Goal: Information Seeking & Learning: Stay updated

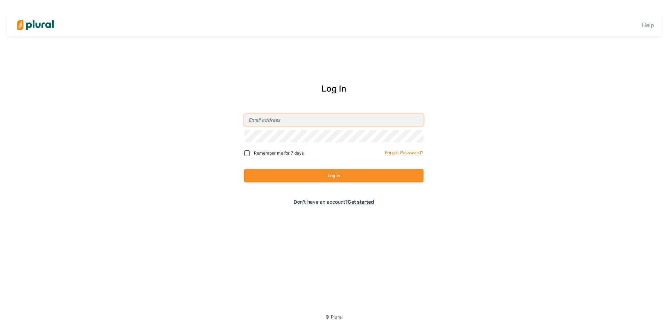
type input "[EMAIL_ADDRESS][DOMAIN_NAME]"
click at [276, 180] on button "Log In" at bounding box center [333, 176] width 179 height 14
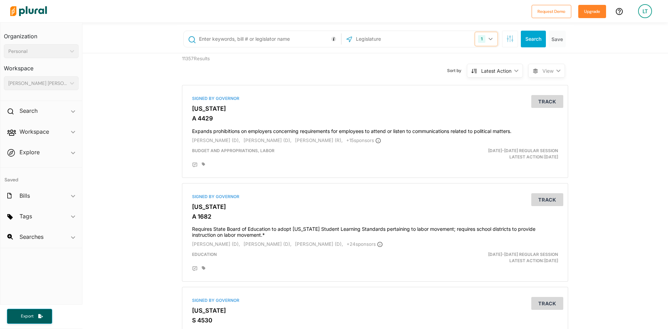
click at [488, 39] on icon "button" at bounding box center [490, 39] width 4 height 3
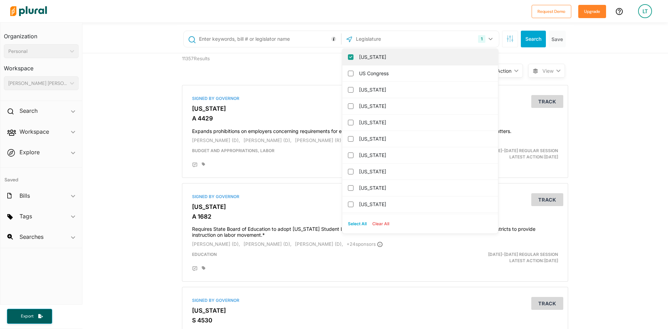
click at [348, 56] on input "[US_STATE]" at bounding box center [351, 57] width 6 height 6
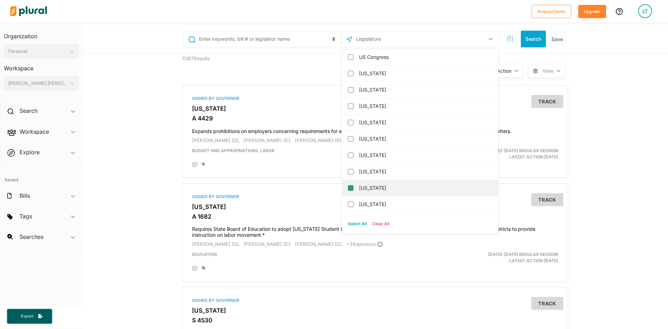
click at [348, 189] on input "[US_STATE]" at bounding box center [351, 188] width 6 height 6
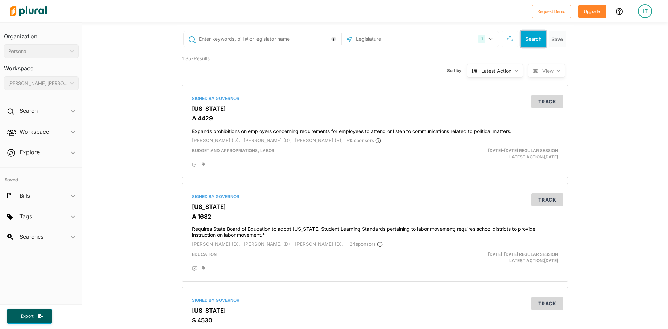
click at [529, 37] on button "Search" at bounding box center [533, 39] width 25 height 17
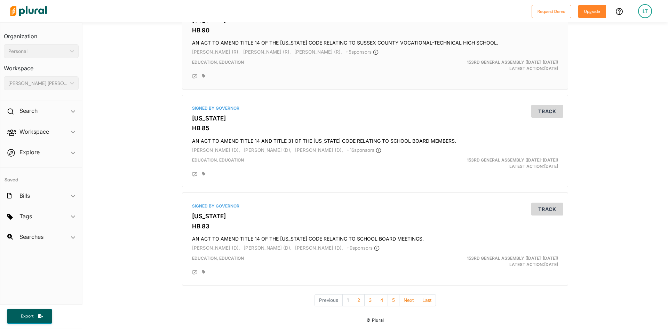
scroll to position [2273, 0]
click at [353, 302] on button "2" at bounding box center [359, 300] width 12 height 12
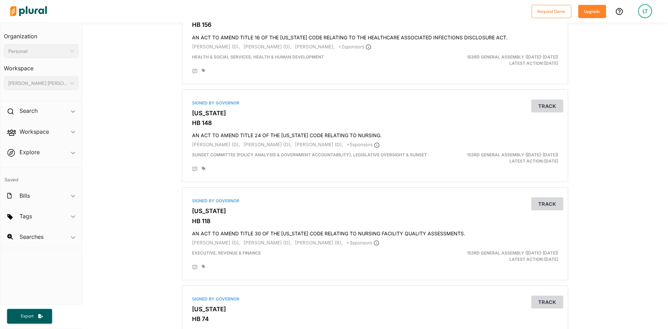
scroll to position [2261, 0]
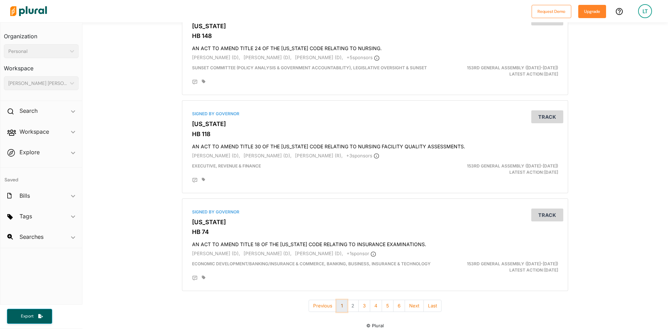
click at [340, 303] on button "1" at bounding box center [341, 306] width 11 height 12
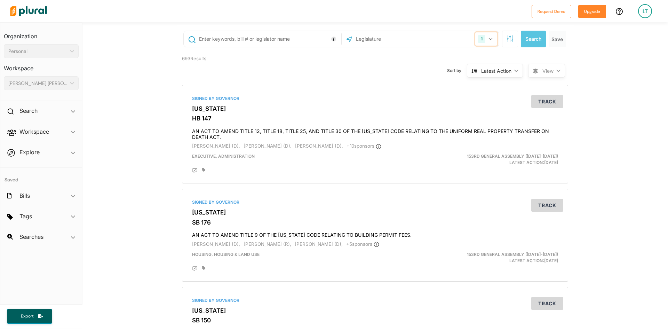
click at [488, 38] on icon "button" at bounding box center [490, 39] width 4 height 3
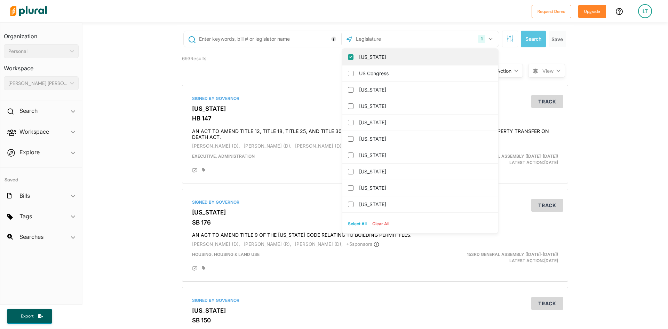
click at [348, 56] on input "[US_STATE]" at bounding box center [351, 57] width 6 height 6
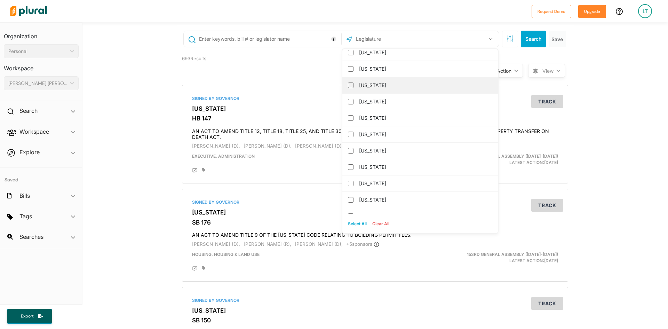
scroll to position [417, 0]
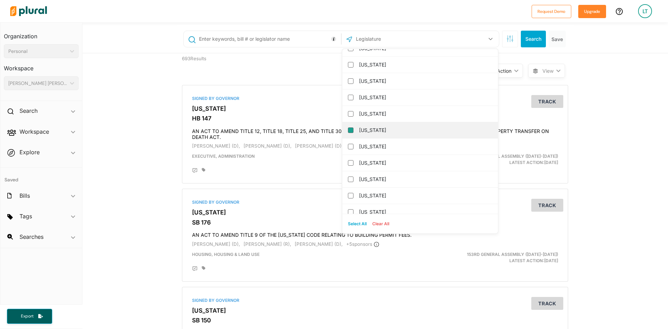
click at [348, 132] on input "[US_STATE]" at bounding box center [351, 130] width 6 height 6
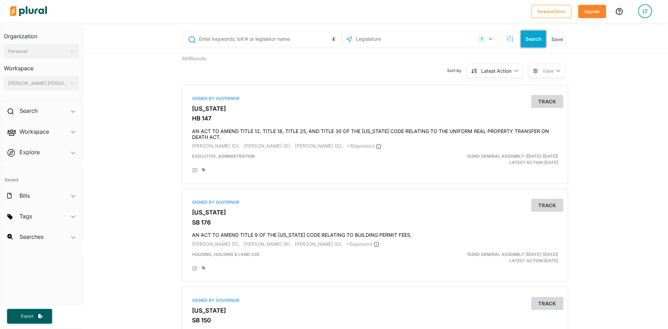
click at [533, 37] on button "Search" at bounding box center [533, 39] width 25 height 17
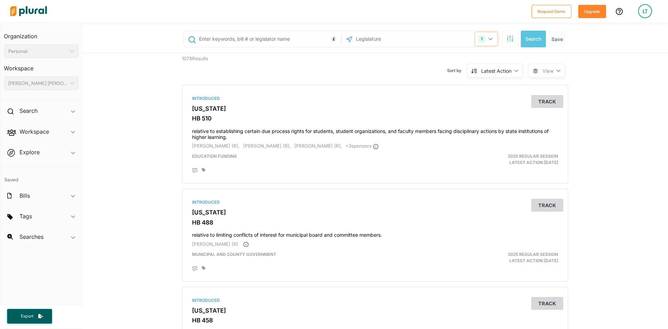
click at [488, 39] on icon "button" at bounding box center [490, 39] width 4 height 3
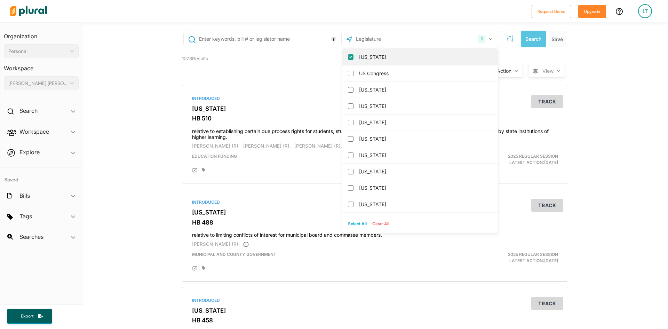
click at [349, 57] on input "[US_STATE]" at bounding box center [351, 57] width 6 height 6
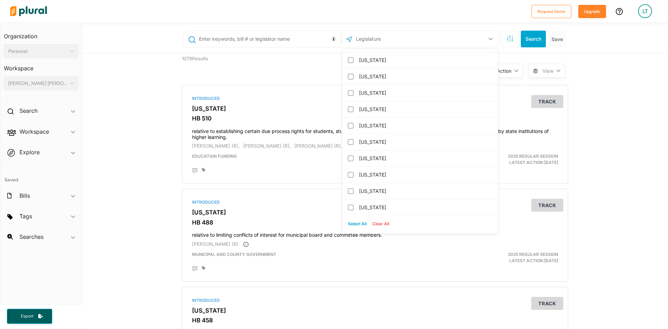
scroll to position [522, 0]
click at [348, 73] on input "[US_STATE]" at bounding box center [351, 75] width 6 height 6
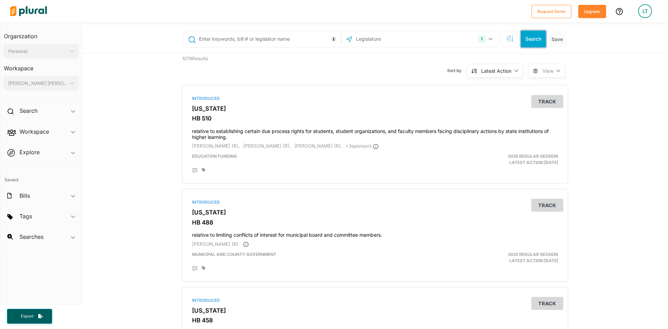
click at [538, 37] on button "Search" at bounding box center [533, 39] width 25 height 17
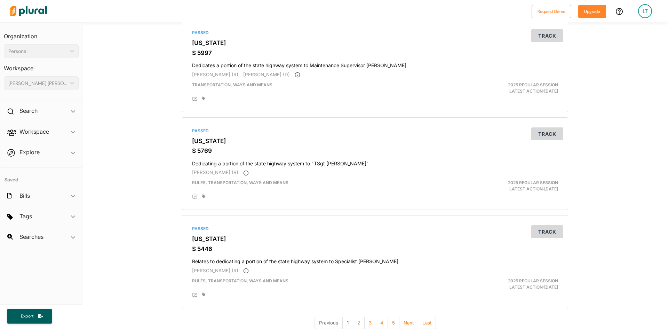
scroll to position [2250, 0]
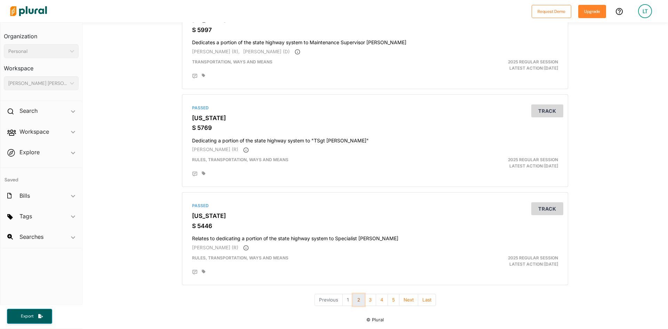
click at [356, 297] on button "2" at bounding box center [359, 300] width 12 height 12
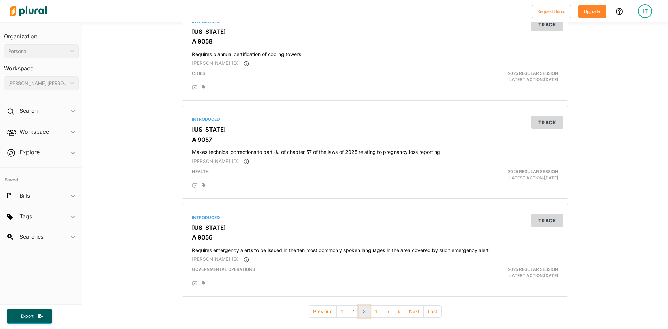
click at [359, 311] on button "3" at bounding box center [364, 311] width 12 height 12
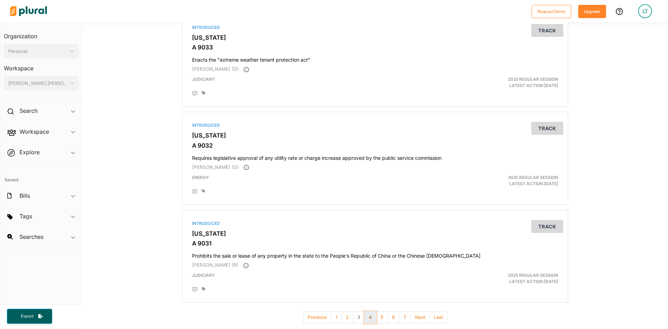
click at [368, 319] on button "4" at bounding box center [370, 317] width 12 height 12
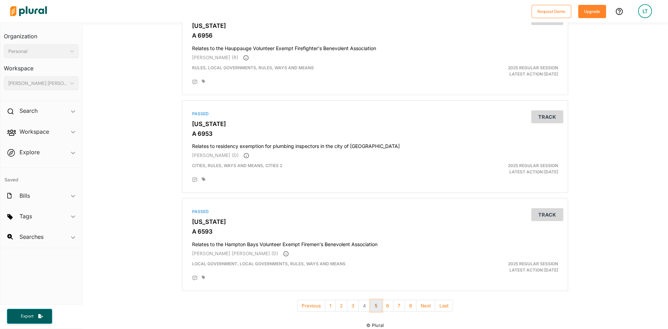
click at [375, 308] on button "5" at bounding box center [376, 306] width 12 height 12
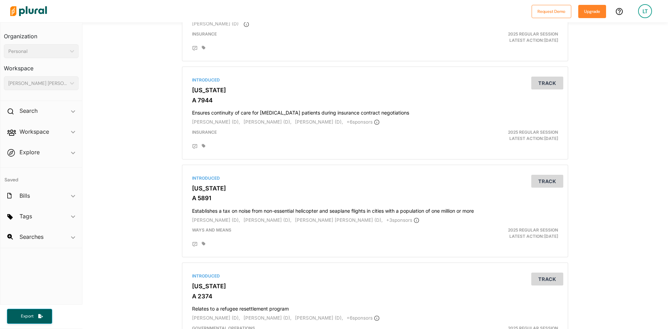
scroll to position [2273, 0]
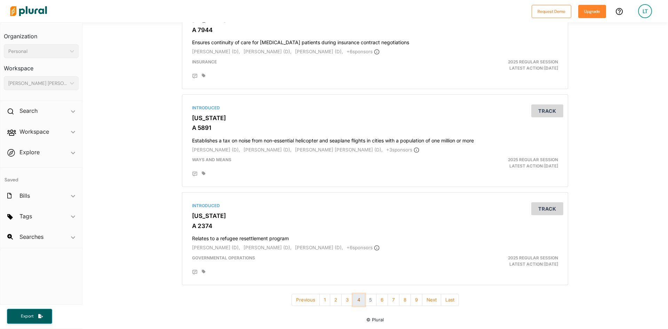
click at [357, 302] on button "4" at bounding box center [359, 300] width 12 height 12
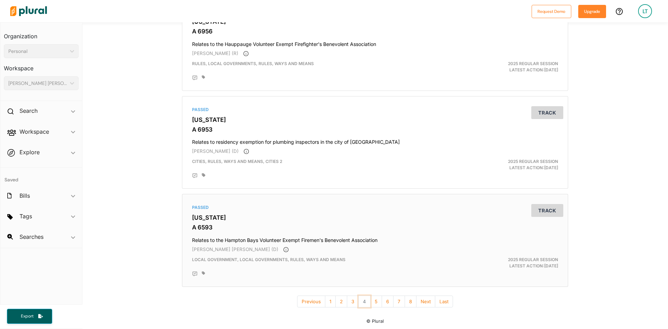
scroll to position [2255, 0]
click at [350, 304] on button "3" at bounding box center [353, 300] width 12 height 12
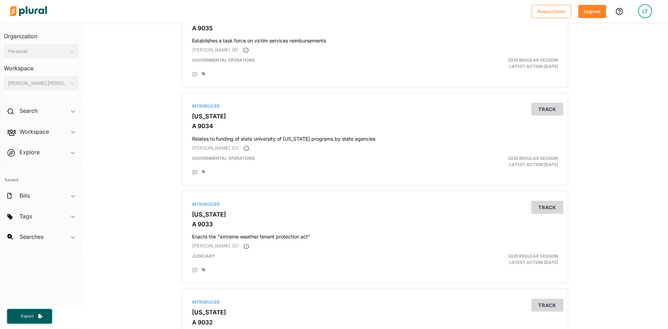
scroll to position [2267, 0]
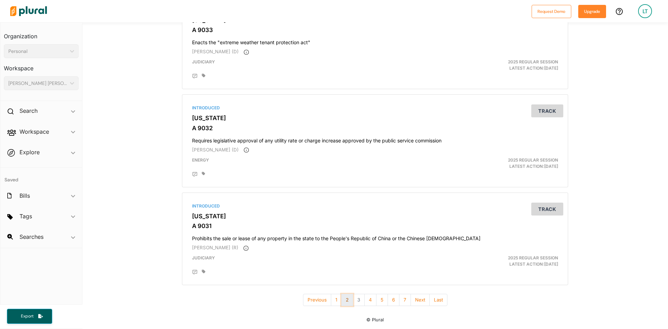
click at [342, 301] on button "2" at bounding box center [347, 300] width 12 height 12
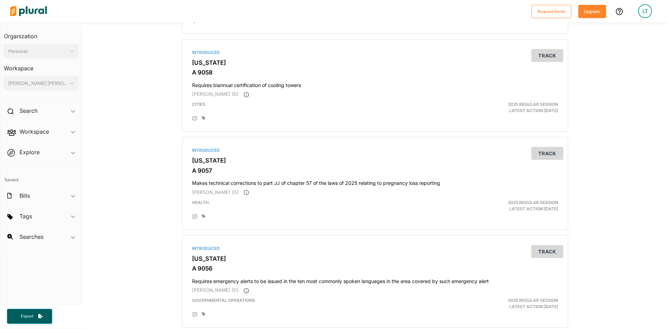
scroll to position [2261, 0]
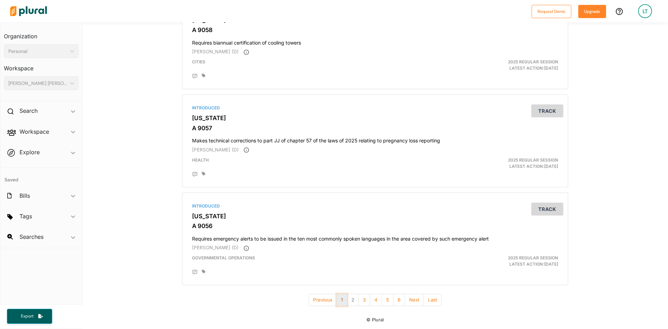
click at [342, 301] on button "1" at bounding box center [341, 300] width 11 height 12
